Goal: Find specific page/section

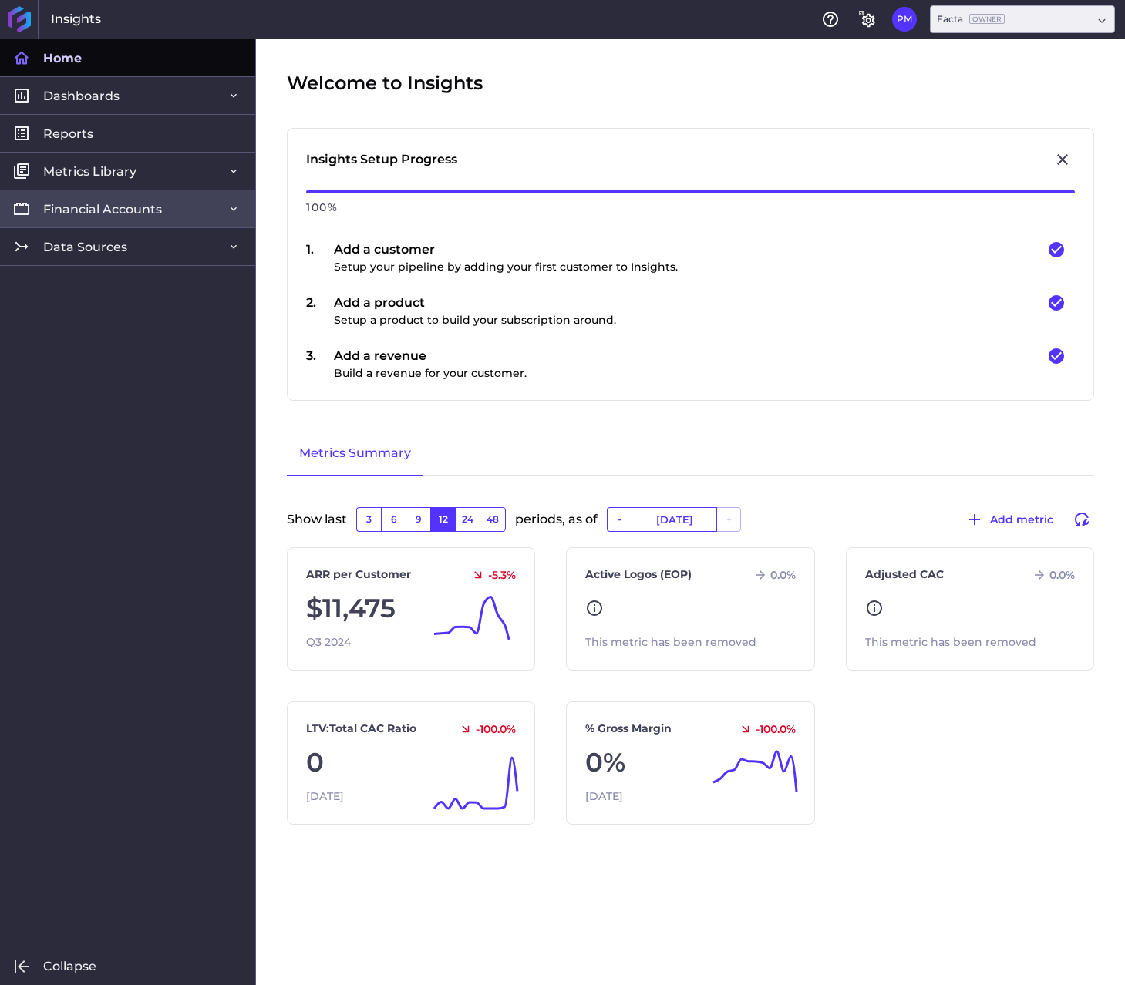
click at [99, 210] on span "Financial Accounts" at bounding box center [102, 209] width 119 height 16
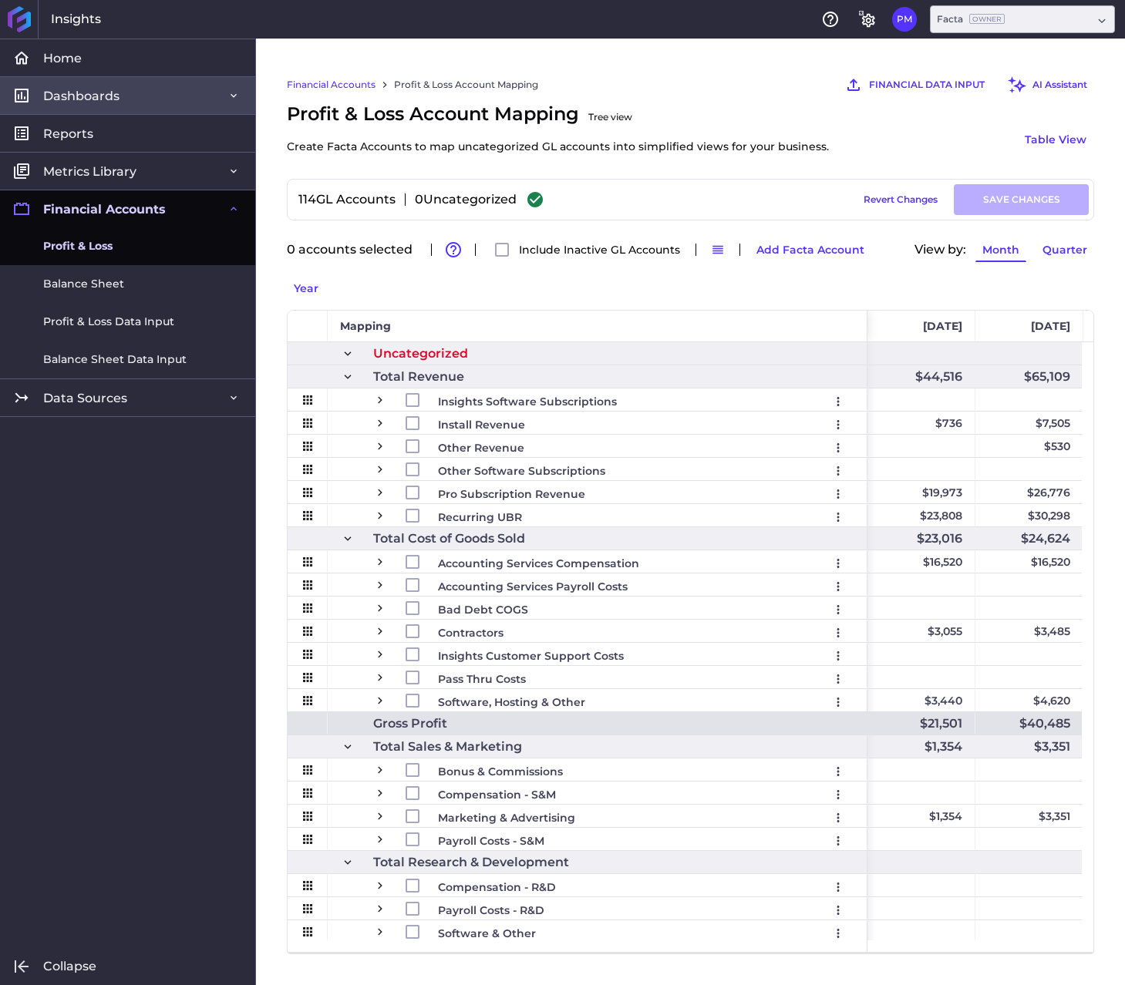
click at [106, 98] on span "Dashboards" at bounding box center [81, 96] width 76 height 16
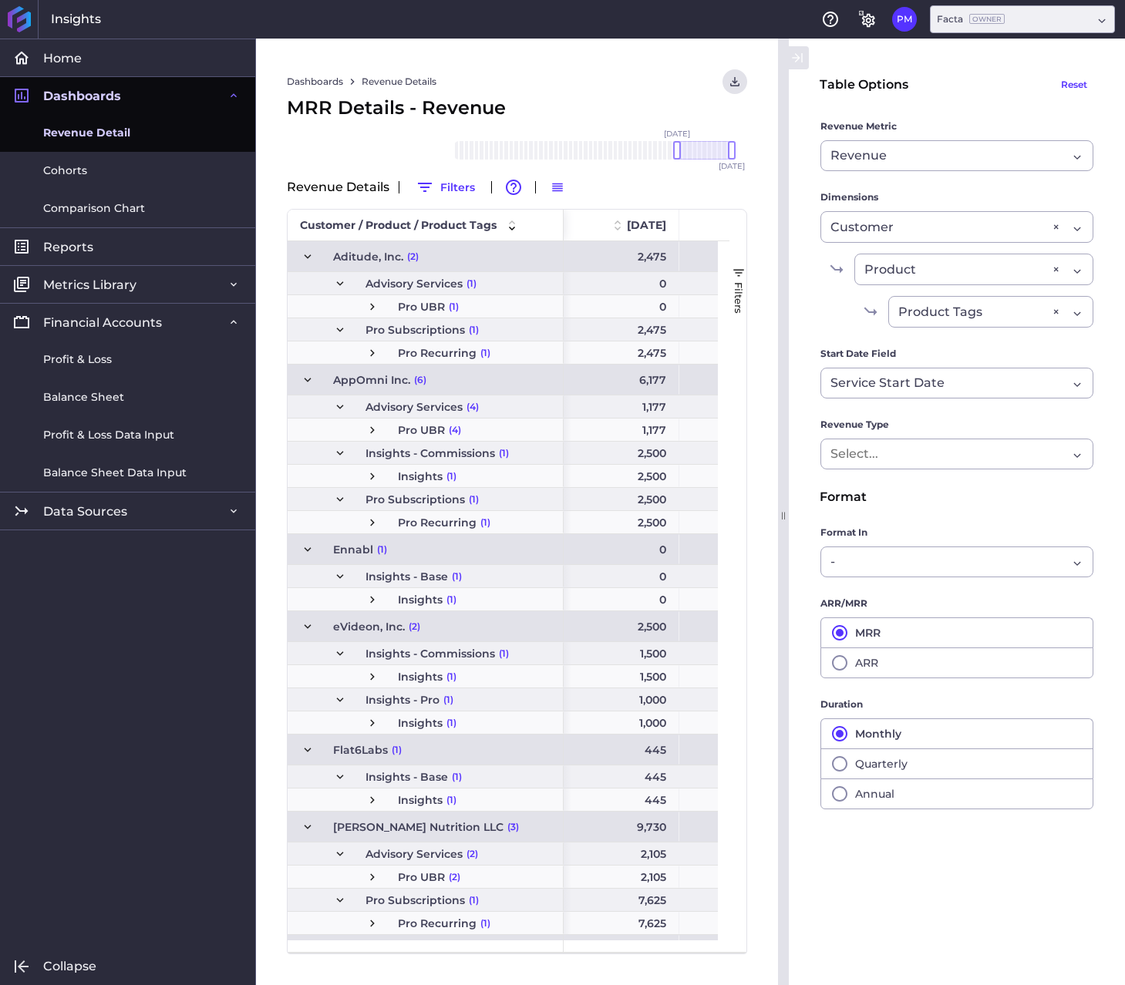
drag, startPoint x: 608, startPoint y: 77, endPoint x: 396, endPoint y: 0, distance: 225.6
click at [608, 77] on div "Dashboards Revenue Details Download CSV... Download CSV Download CSV with under…" at bounding box center [517, 81] width 460 height 25
